Goal: Find specific page/section: Find specific page/section

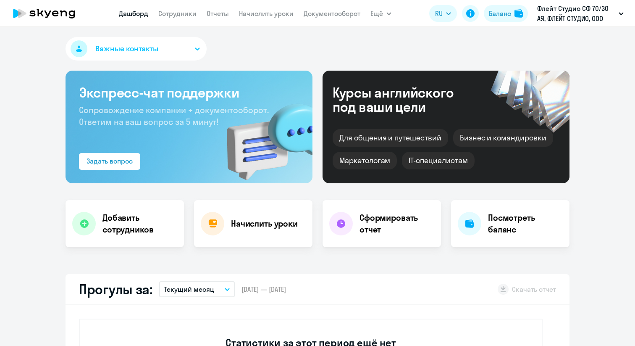
select select "30"
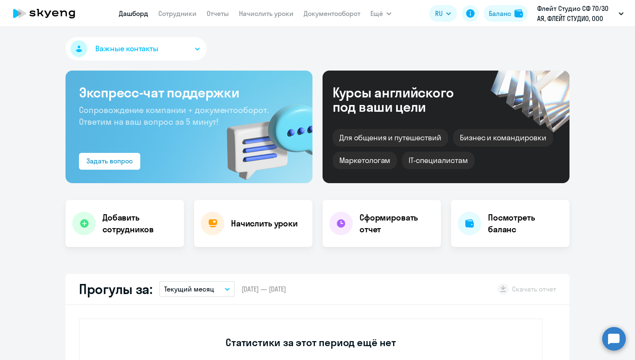
click at [179, 20] on nav "[PERSON_NAME] Отчеты Начислить уроки Документооборот" at bounding box center [240, 13] width 242 height 17
click at [179, 17] on link "Сотрудники" at bounding box center [177, 13] width 38 height 8
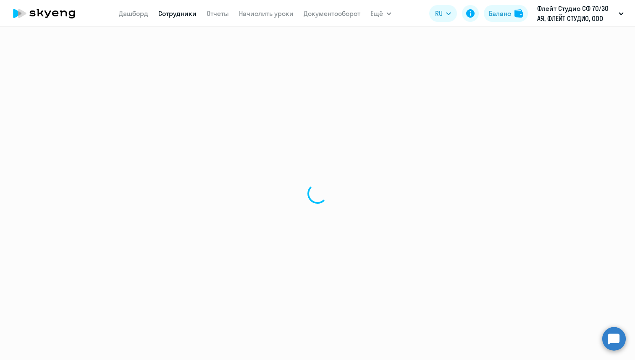
select select "30"
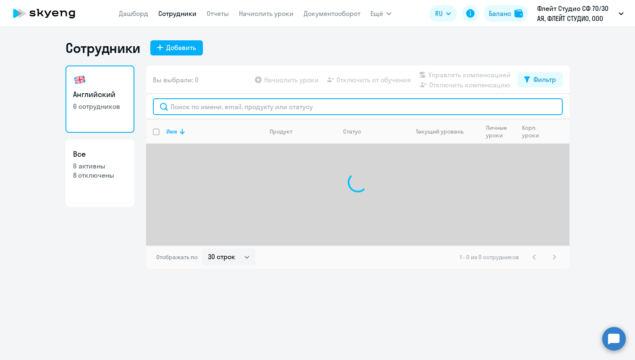
click at [223, 111] on input "text" at bounding box center [358, 106] width 410 height 17
paste input "[PERSON_NAME][EMAIL_ADDRESS][DOMAIN_NAME]"
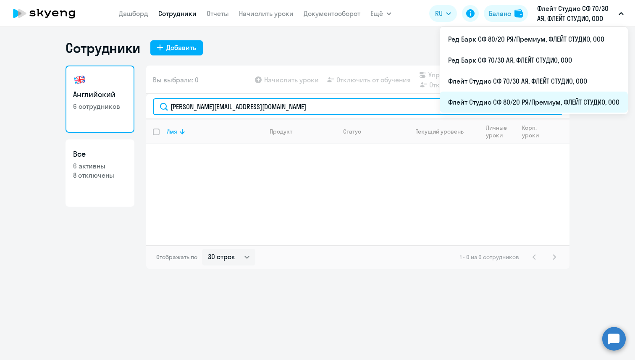
type input "[PERSON_NAME][EMAIL_ADDRESS][DOMAIN_NAME]"
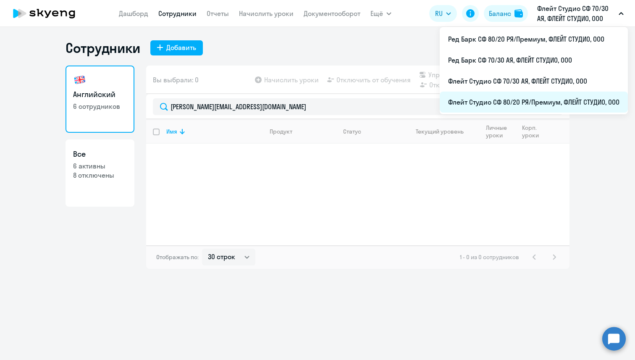
click at [562, 94] on li "Флейт Студио СФ 80/20 РЯ/Премиум, ФЛЕЙТ СТУДИО, ООО" at bounding box center [534, 102] width 188 height 21
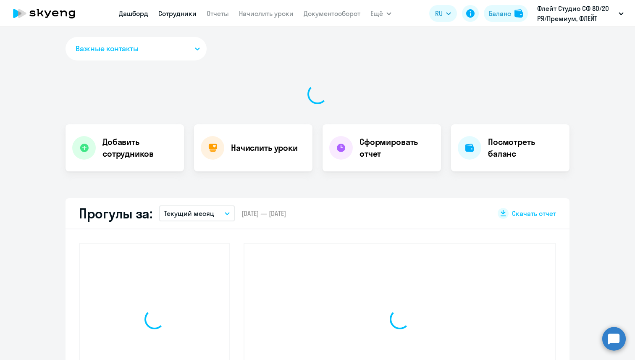
click at [173, 14] on link "Сотрудники" at bounding box center [177, 13] width 38 height 8
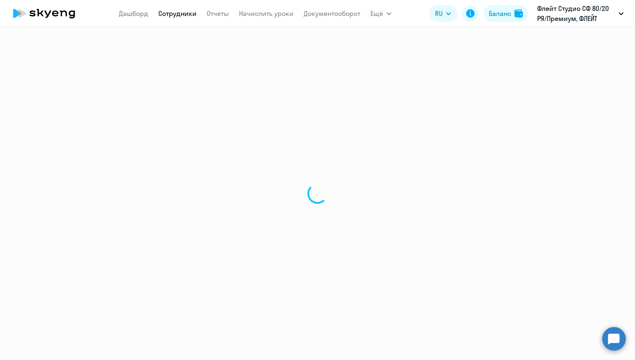
select select "30"
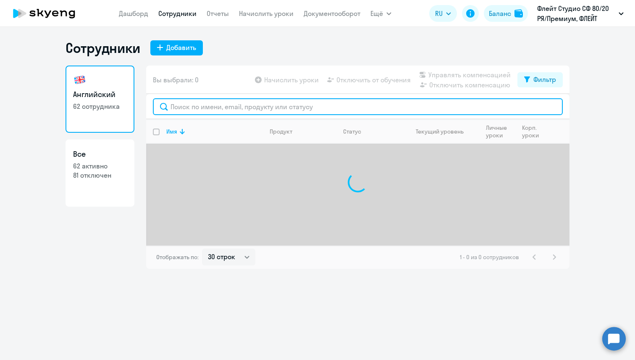
click at [234, 102] on input "text" at bounding box center [358, 106] width 410 height 17
paste input "[PERSON_NAME][EMAIL_ADDRESS][DOMAIN_NAME]"
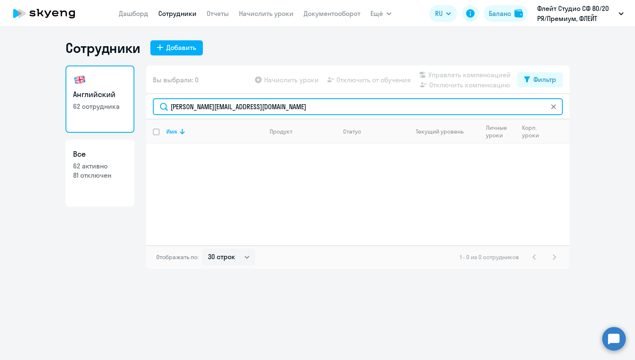
type input "[PERSON_NAME][EMAIL_ADDRESS][DOMAIN_NAME]"
